Goal: Task Accomplishment & Management: Manage account settings

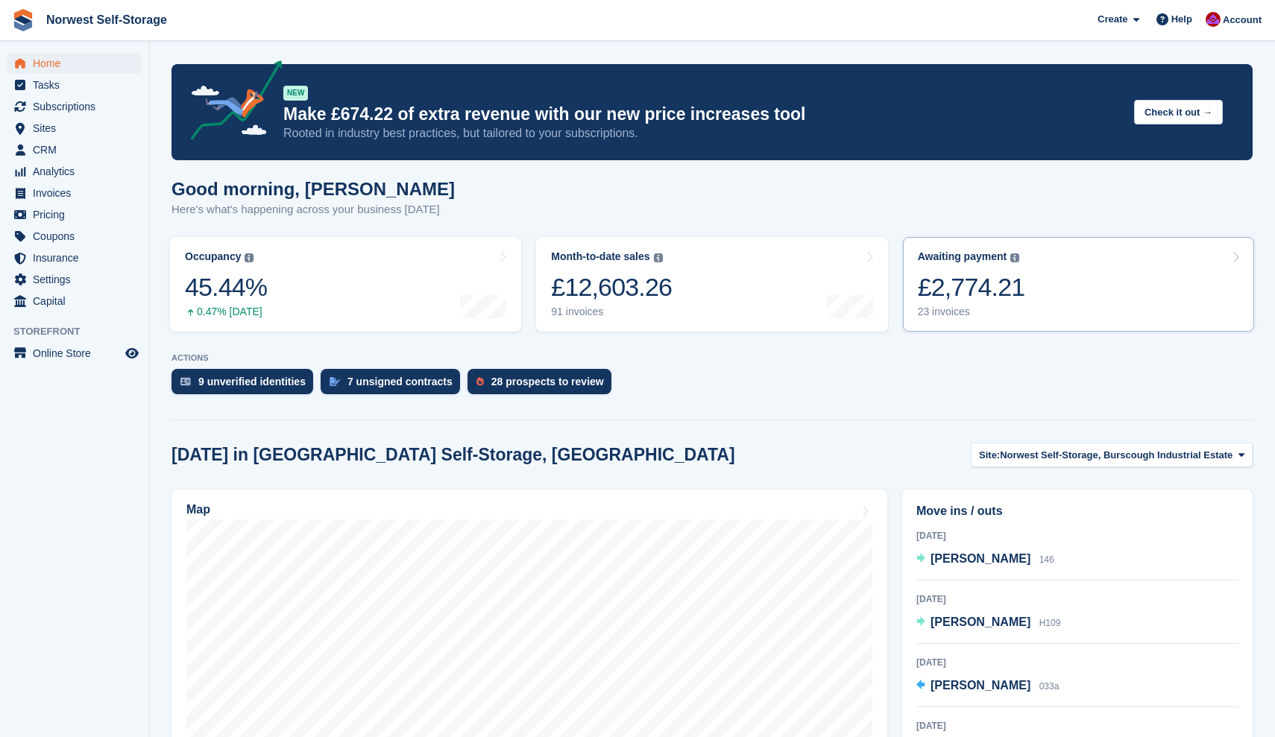
click at [1086, 289] on link "Awaiting payment The total outstanding balance on all open invoices. £2,774.21 …" at bounding box center [1078, 284] width 351 height 95
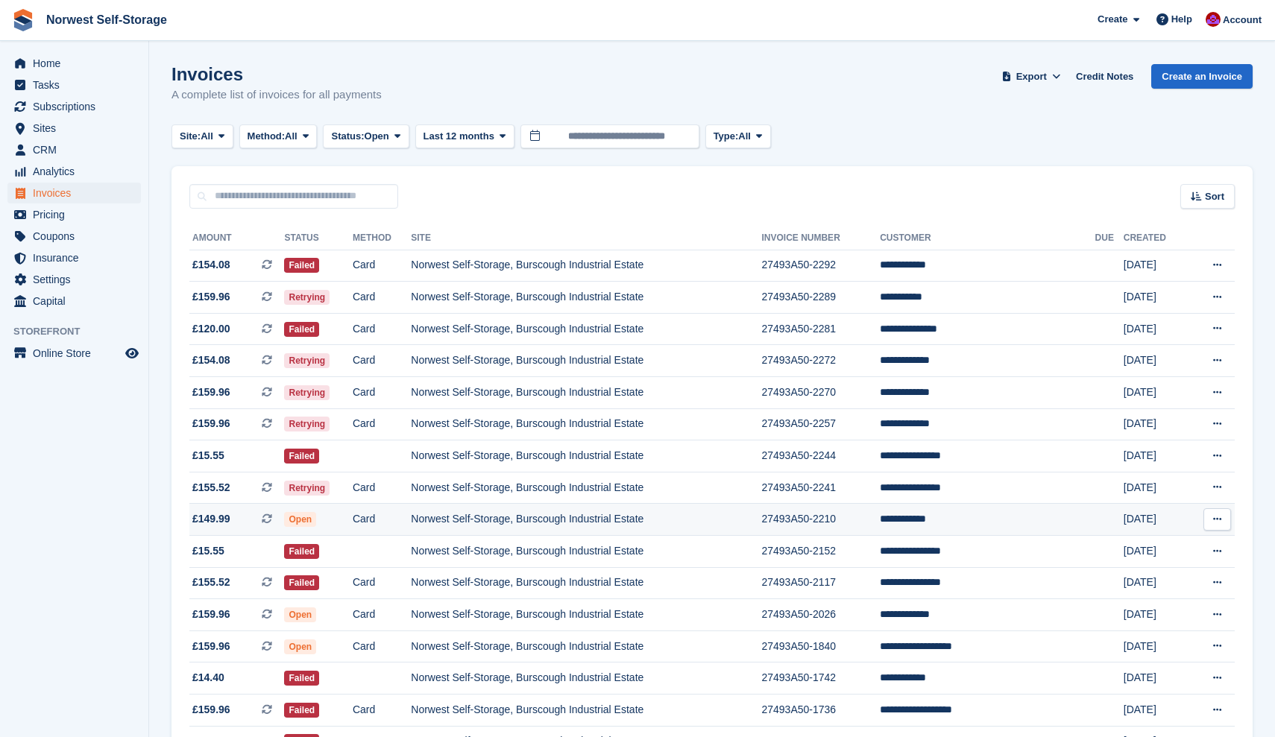
scroll to position [75, 0]
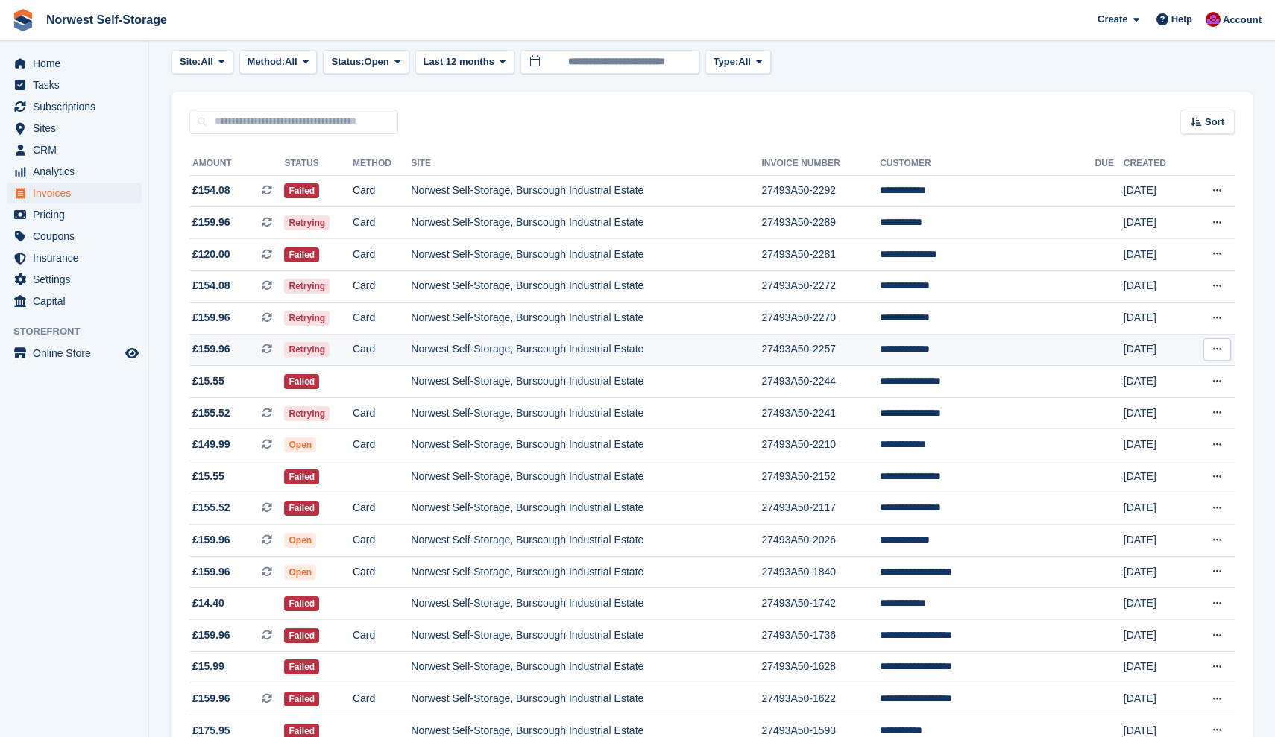
click at [245, 353] on span "£159.96 This is a recurring subscription invoice." at bounding box center [236, 349] width 95 height 16
click at [243, 321] on span "£159.96 This is a recurring subscription invoice." at bounding box center [236, 318] width 95 height 16
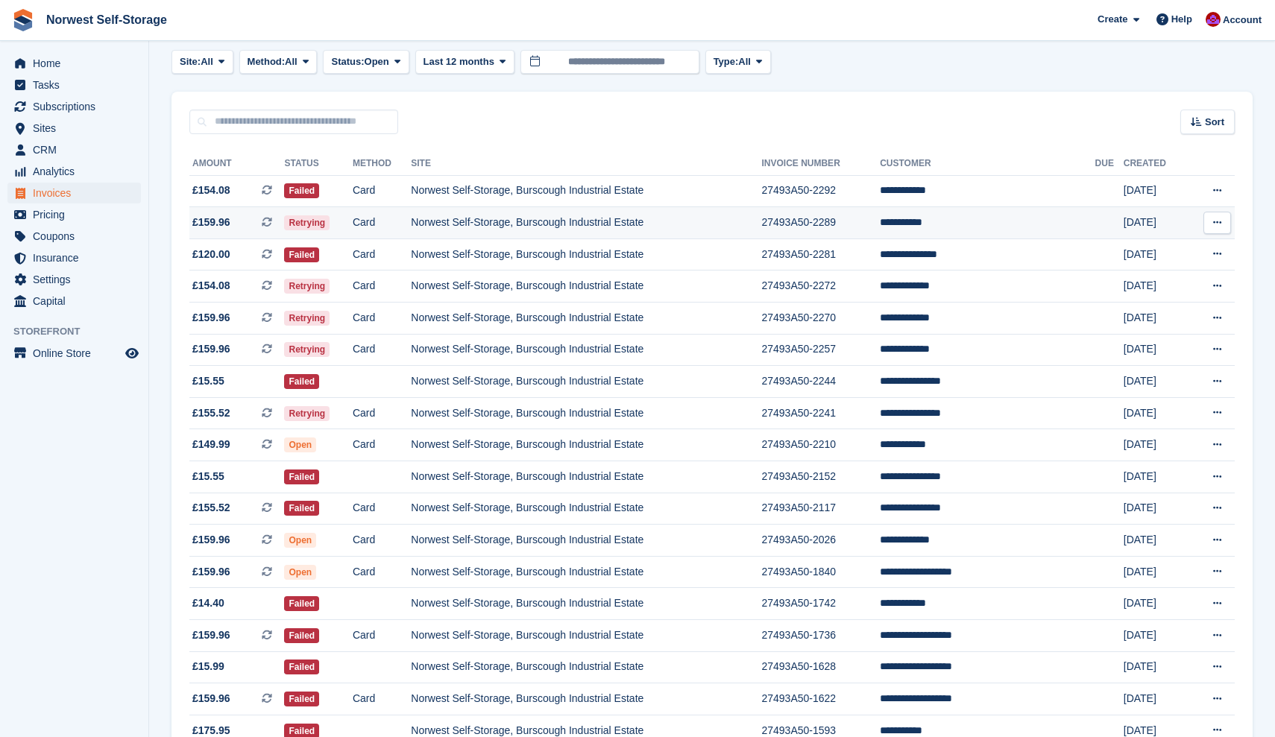
click at [245, 223] on span "£159.96 This is a recurring subscription invoice." at bounding box center [236, 223] width 95 height 16
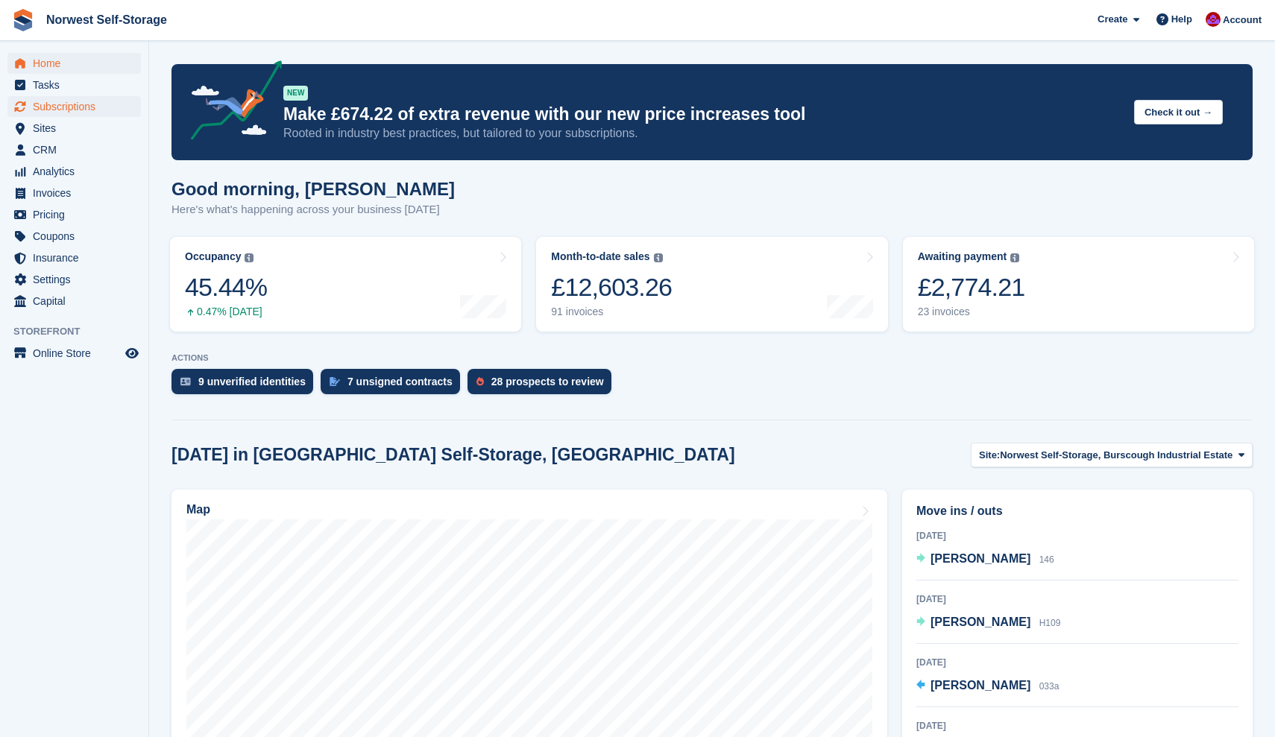
click at [68, 105] on span "Subscriptions" at bounding box center [77, 106] width 89 height 21
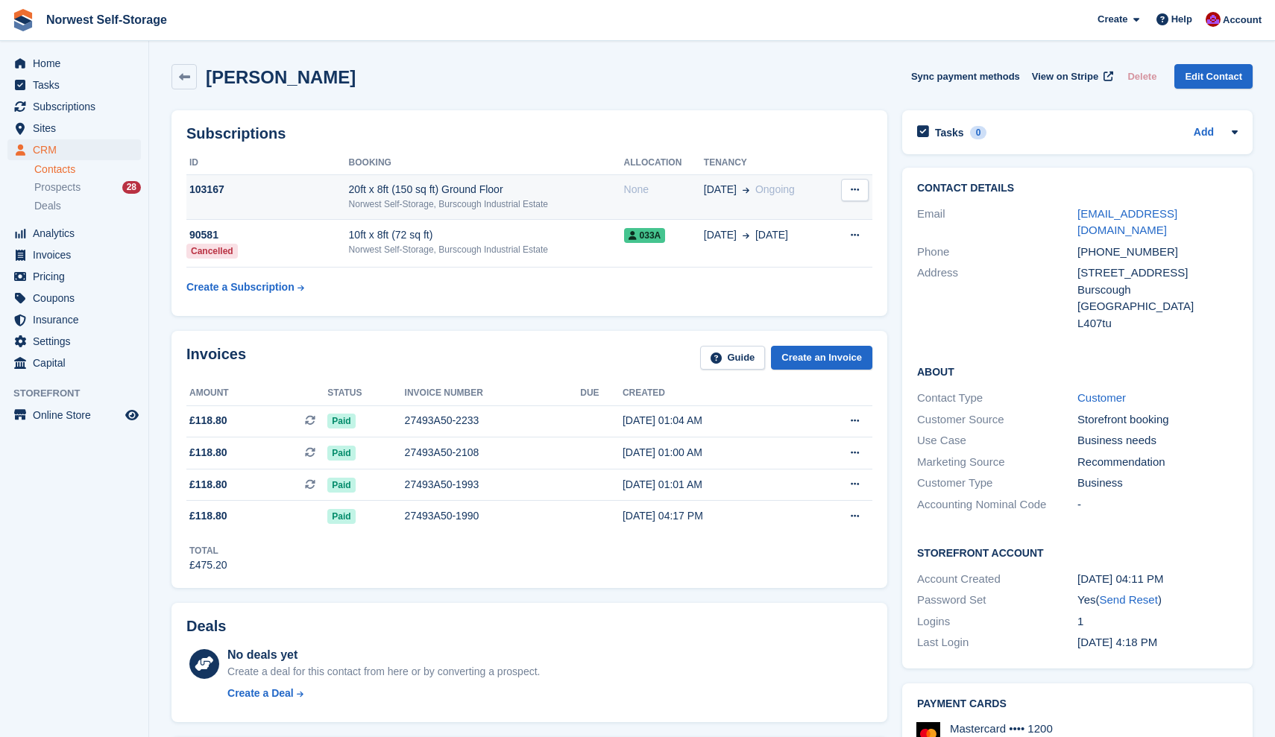
click at [580, 188] on div "20ft x 8ft (150 sq ft) Ground Floor" at bounding box center [486, 190] width 275 height 16
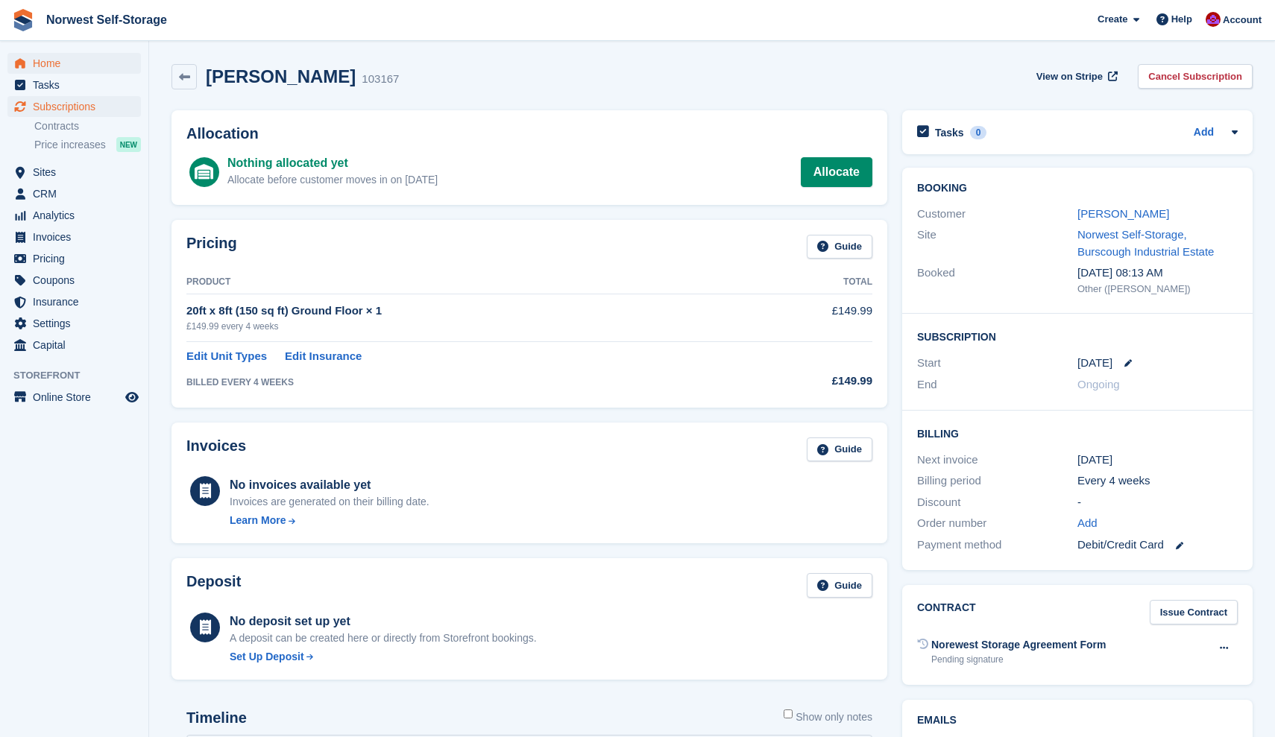
click at [47, 62] on span "Home" at bounding box center [77, 63] width 89 height 21
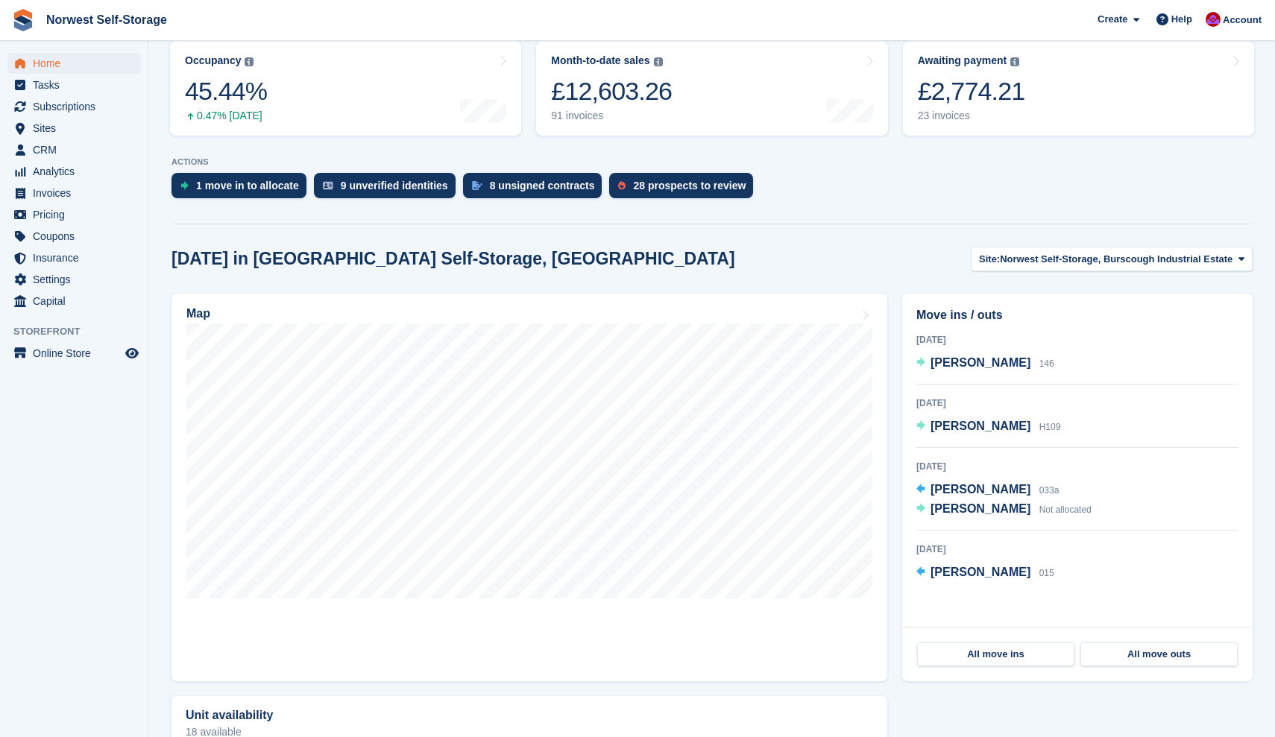
scroll to position [215, 0]
